Goal: Transaction & Acquisition: Purchase product/service

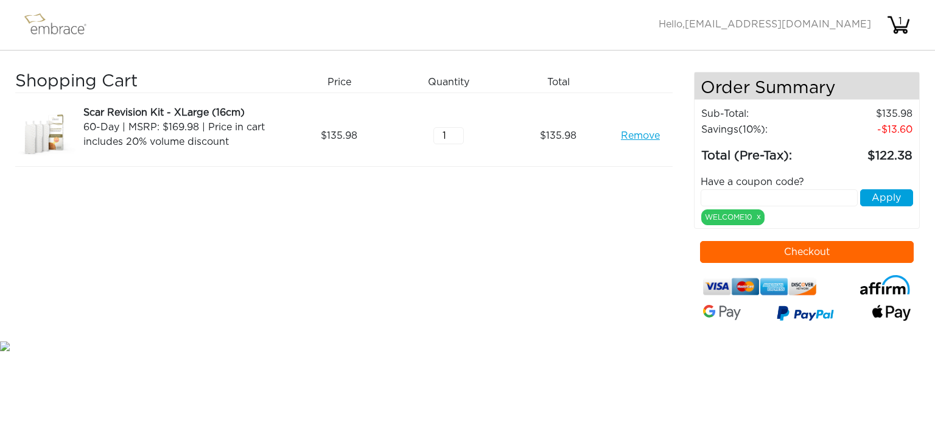
click at [731, 200] on input "text" at bounding box center [780, 197] width 158 height 17
type input "15OFFCART"
click at [891, 200] on button "Apply" at bounding box center [886, 197] width 53 height 17
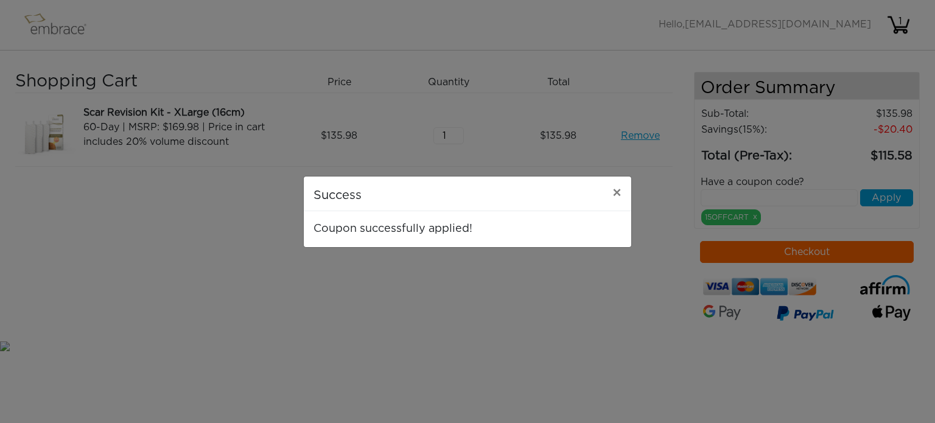
click at [814, 250] on div "Success × Coupon successfully applied!" at bounding box center [467, 211] width 935 height 423
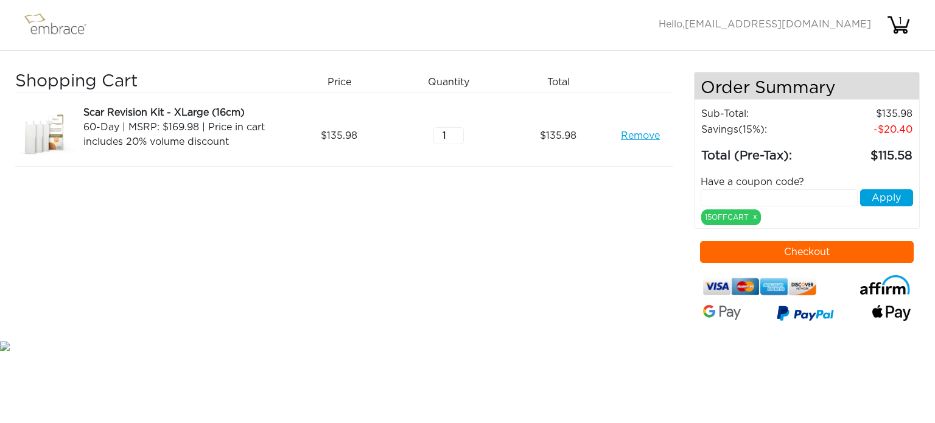
click at [797, 261] on button "Checkout" at bounding box center [807, 252] width 214 height 22
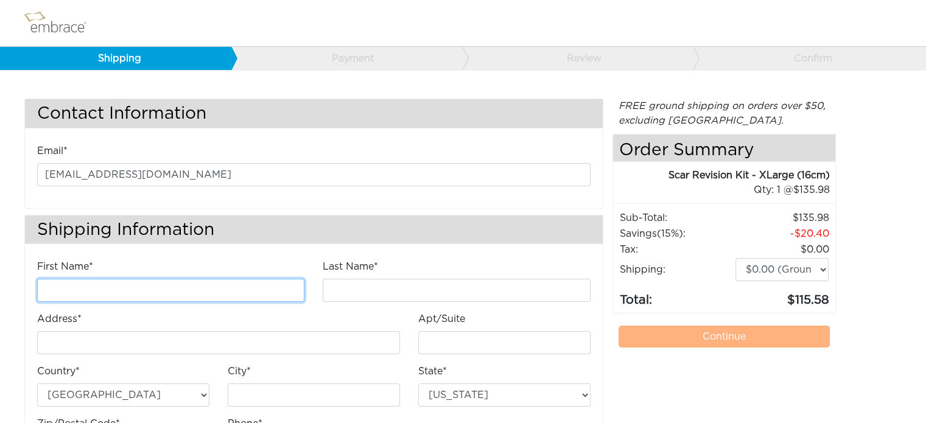
click at [50, 292] on input "First Name*" at bounding box center [170, 290] width 267 height 23
type input "Margaret"
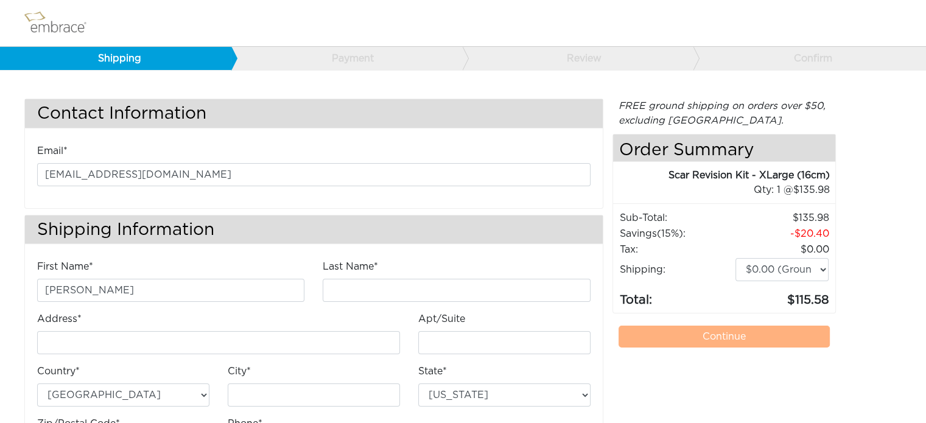
type input "Tedesco"
type input "PO Box 2853"
type input "[PERSON_NAME]"
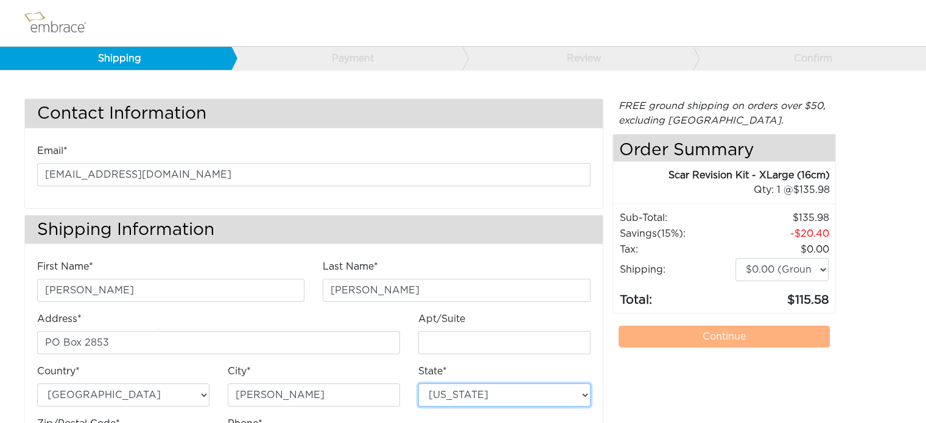
select select "CO"
type input "81632"
type input "9704716308"
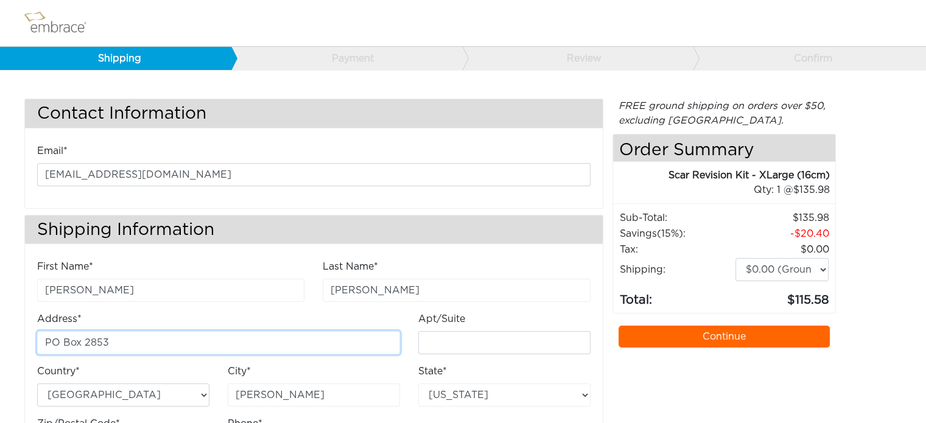
click at [120, 334] on input "PO Box 2853" at bounding box center [218, 342] width 363 height 23
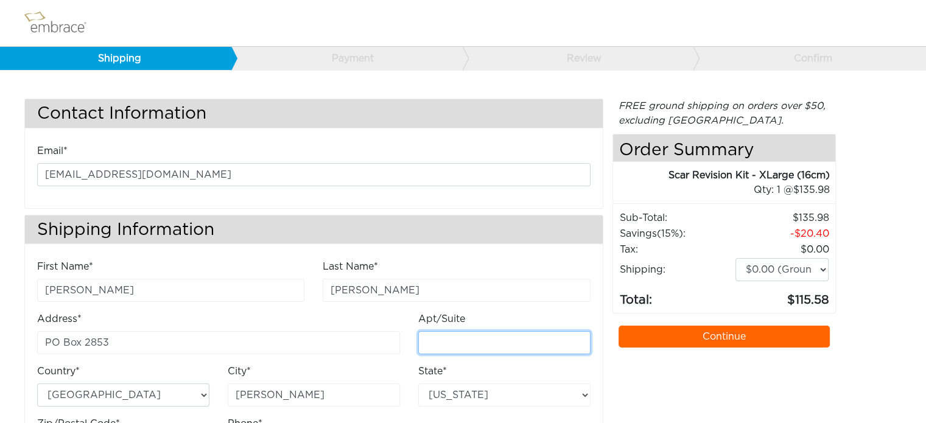
click at [463, 345] on input "Apt/Suite" at bounding box center [504, 342] width 172 height 23
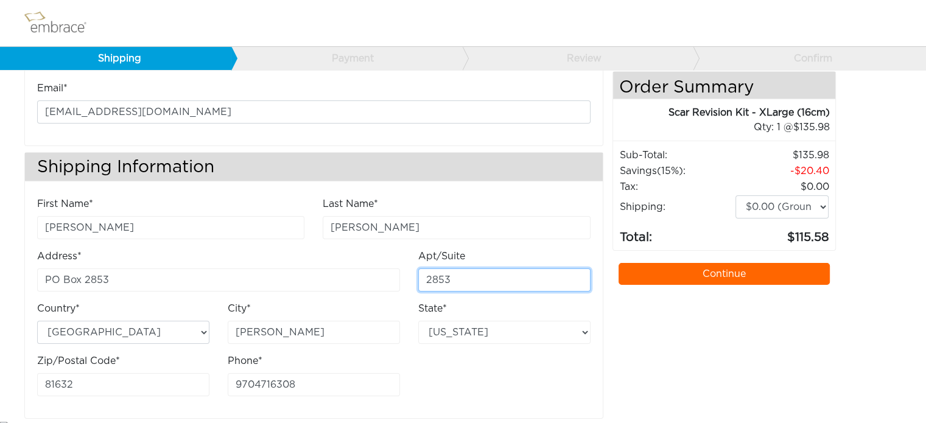
scroll to position [71, 0]
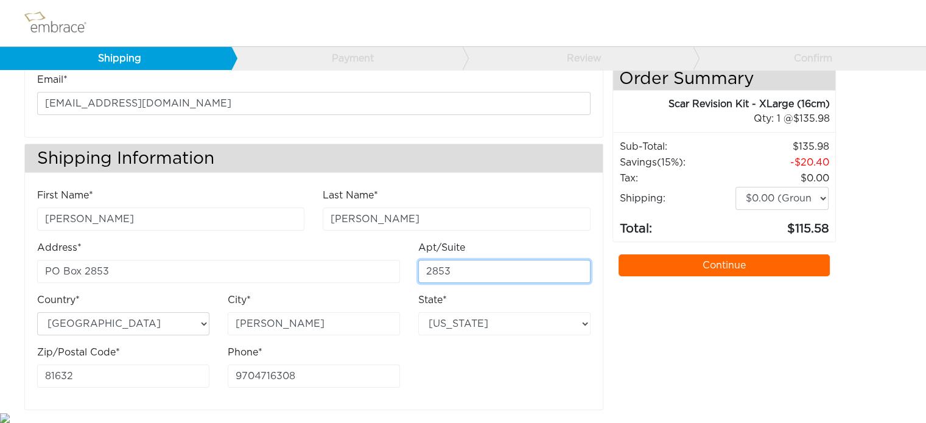
type input "2853"
click at [728, 264] on link "Continue" at bounding box center [725, 266] width 212 height 22
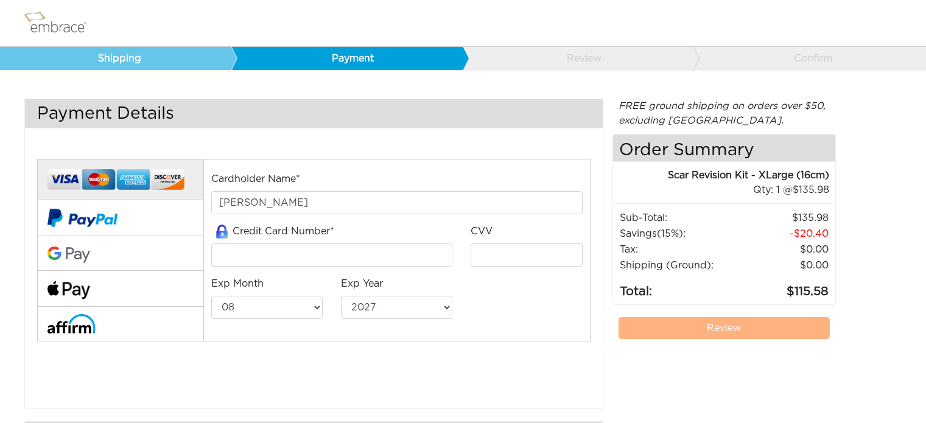
select select "8"
select select "2027"
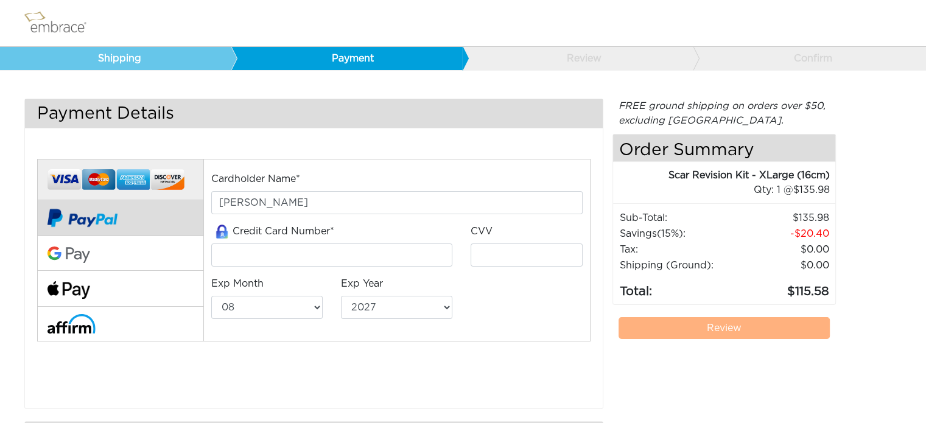
click at [79, 218] on img at bounding box center [83, 217] width 70 height 35
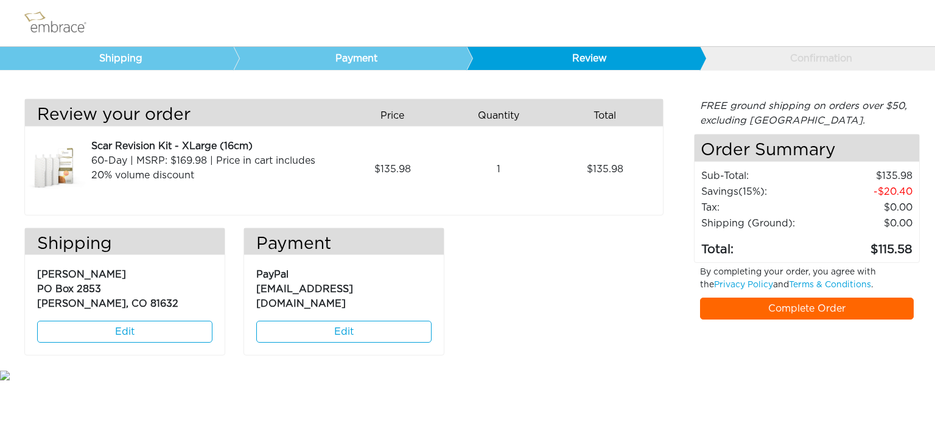
click at [794, 312] on link "Complete Order" at bounding box center [807, 309] width 214 height 22
